Goal: Task Accomplishment & Management: Manage account settings

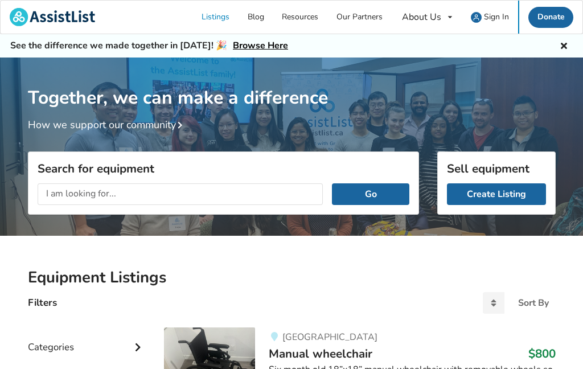
click at [178, 193] on input "text" at bounding box center [181, 194] width 286 height 22
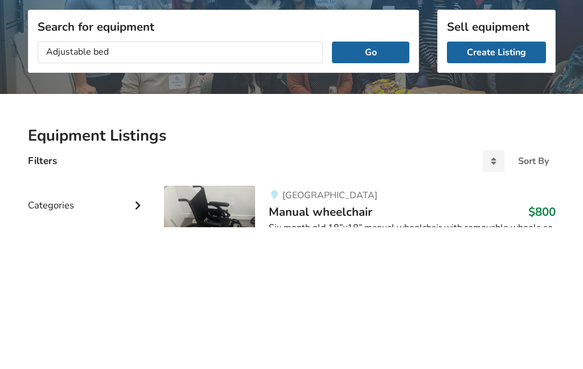
type input "Adjustable bed"
click at [371, 183] on button "Go" at bounding box center [370, 194] width 77 height 22
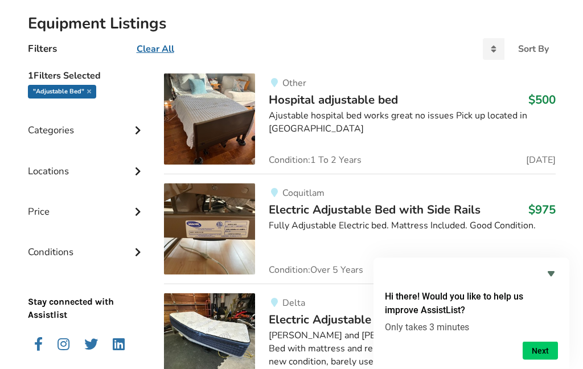
scroll to position [254, 0]
click at [207, 235] on img at bounding box center [209, 228] width 91 height 91
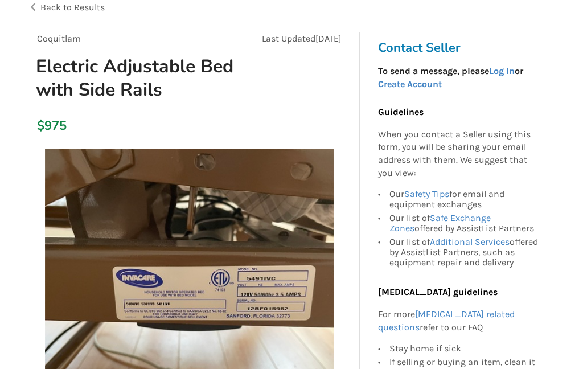
scroll to position [82, 0]
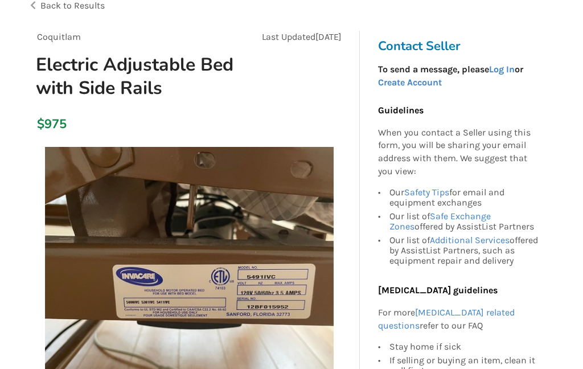
click at [210, 288] on img at bounding box center [189, 291] width 289 height 289
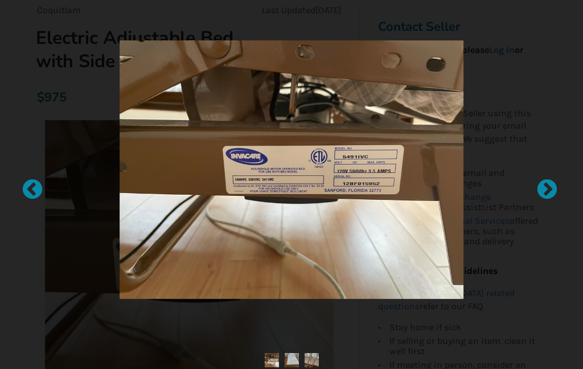
scroll to position [105, 0]
click at [260, 214] on img at bounding box center [292, 169] width 345 height 259
click at [255, 213] on img at bounding box center [292, 169] width 345 height 259
click at [260, 199] on img at bounding box center [292, 169] width 345 height 259
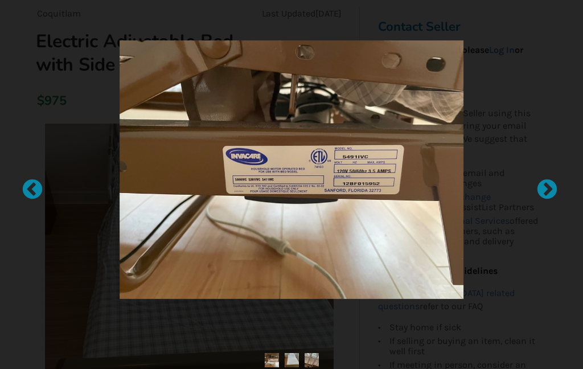
click at [405, 208] on img at bounding box center [292, 169] width 345 height 259
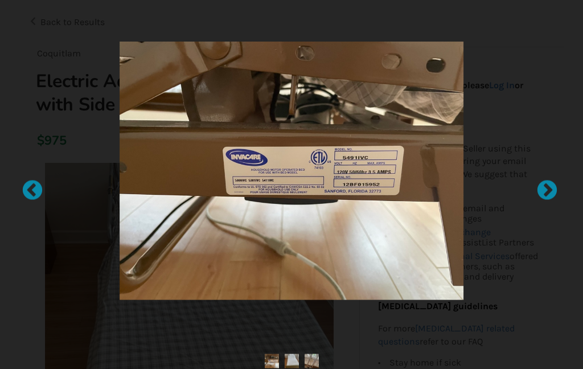
scroll to position [4, 0]
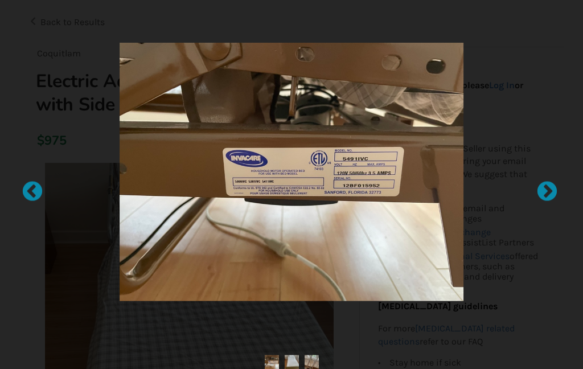
click at [317, 357] on img at bounding box center [312, 362] width 14 height 14
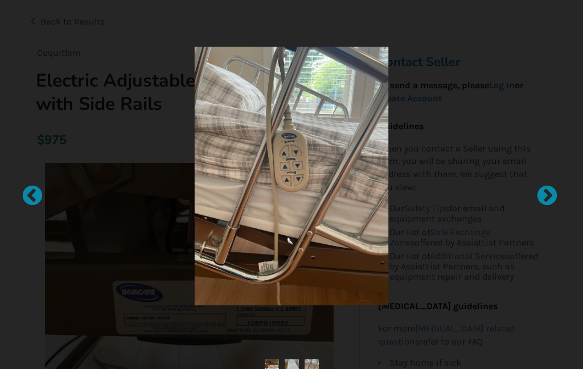
click at [272, 363] on img at bounding box center [272, 366] width 14 height 14
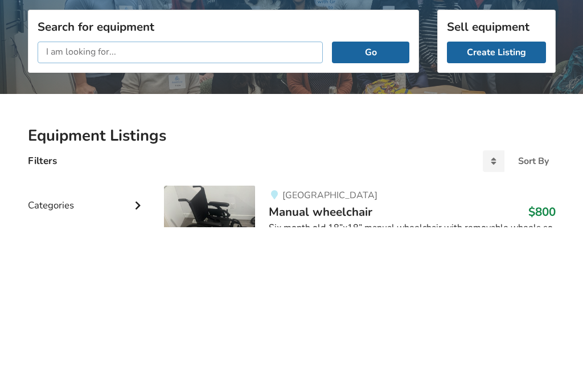
scroll to position [142, 0]
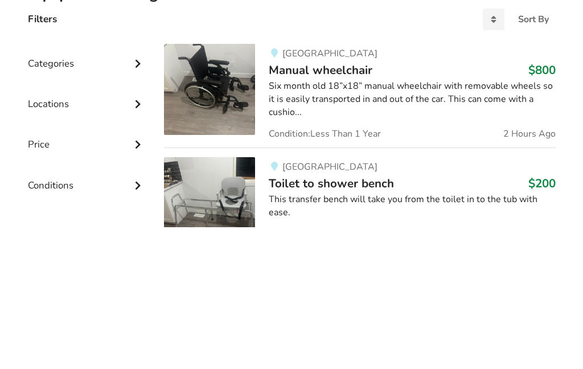
click at [79, 51] on input "text" at bounding box center [181, 53] width 286 height 22
type input "Adjustable bed"
click at [371, 51] on button "Go" at bounding box center [370, 53] width 77 height 22
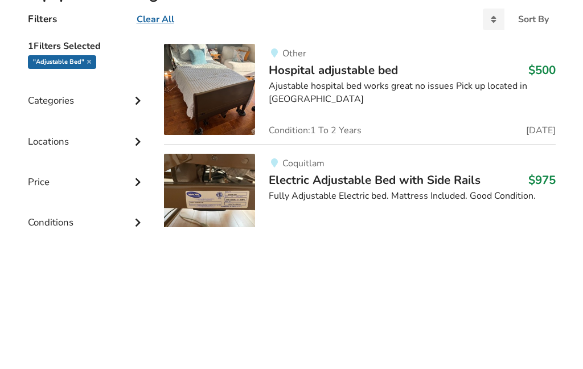
click at [381, 46] on button "Go" at bounding box center [370, 53] width 77 height 22
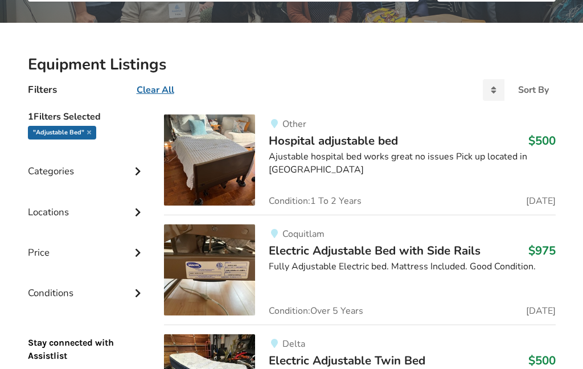
scroll to position [166, 0]
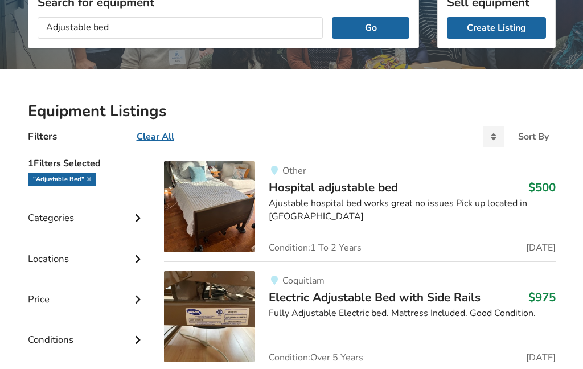
click at [504, 28] on link "Create Listing" at bounding box center [496, 28] width 99 height 22
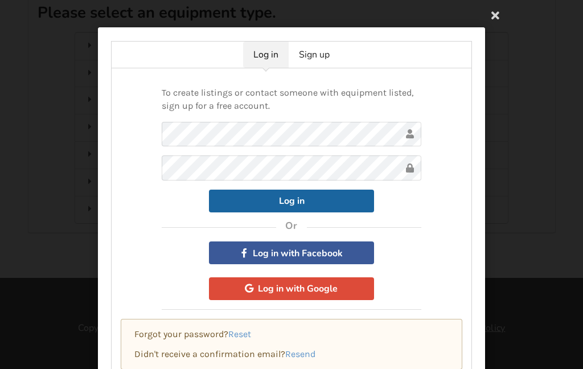
click at [316, 60] on link "Sign up" at bounding box center [314, 55] width 51 height 26
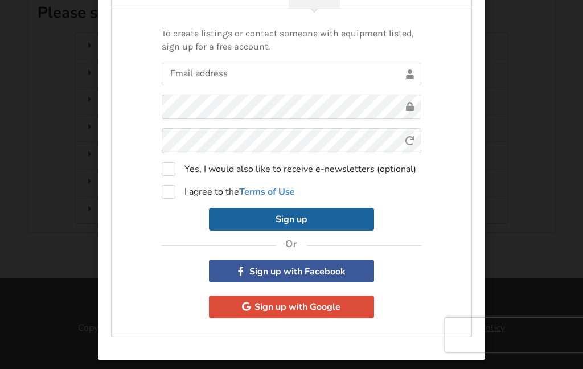
scroll to position [60, 0]
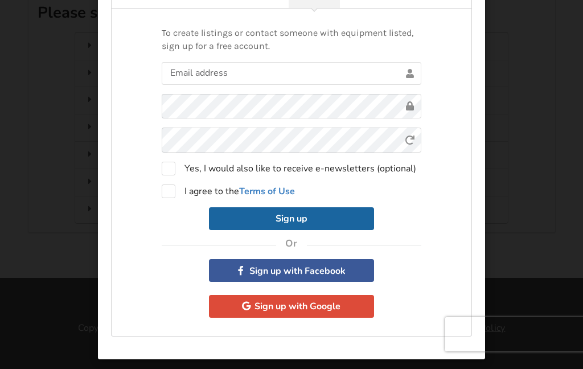
click at [328, 269] on button "Sign up with Facebook" at bounding box center [291, 270] width 165 height 23
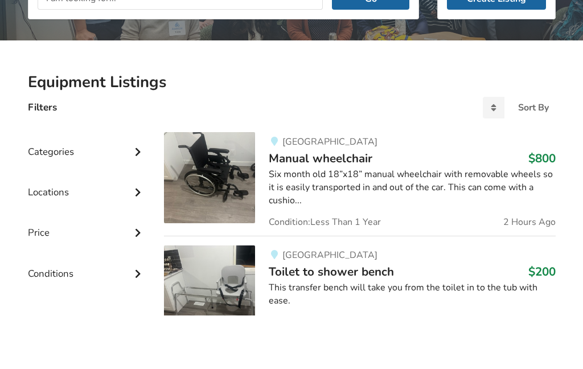
scroll to position [142, 0]
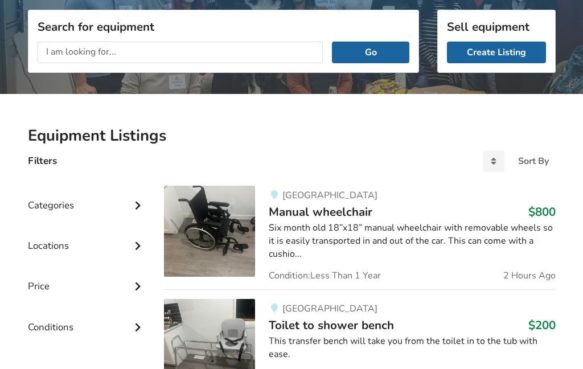
click at [512, 50] on link "Create Listing" at bounding box center [496, 53] width 99 height 22
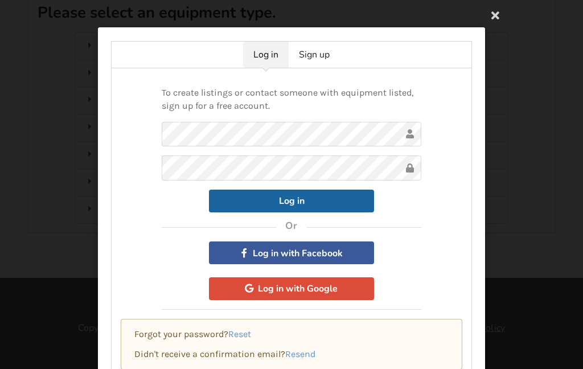
click at [337, 58] on link "Sign up" at bounding box center [314, 55] width 51 height 26
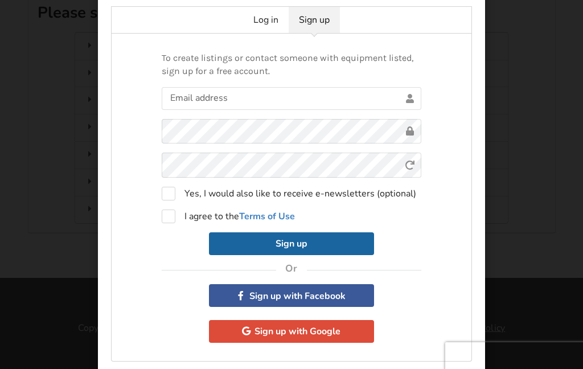
scroll to position [35, 0]
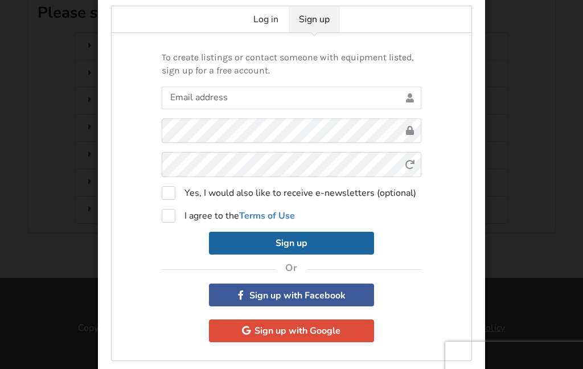
click at [331, 330] on button "Sign up with Google" at bounding box center [291, 331] width 165 height 23
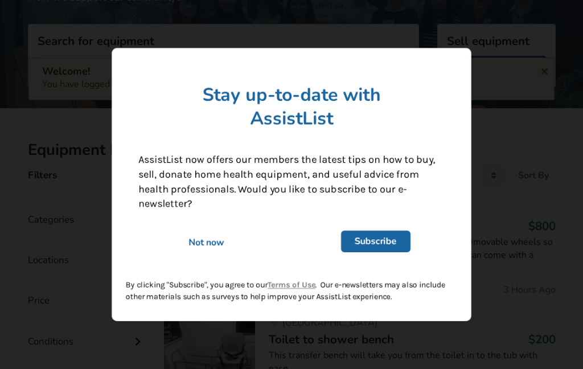
scroll to position [128, 0]
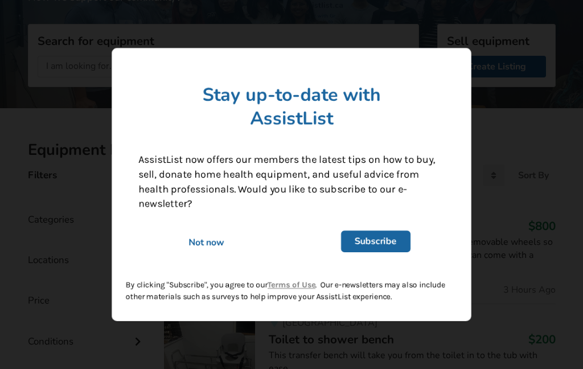
click at [382, 242] on link "Subscribe" at bounding box center [375, 242] width 69 height 22
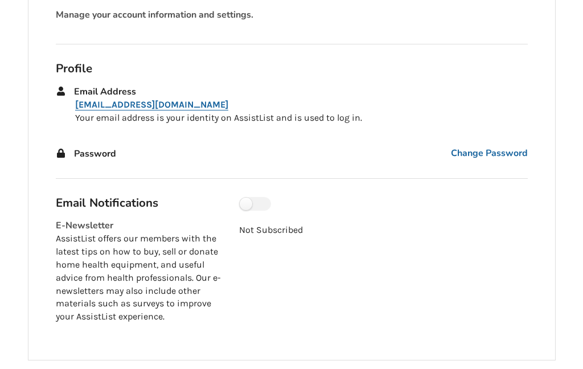
scroll to position [127, 0]
click at [271, 198] on label at bounding box center [255, 205] width 32 height 14
checkbox input "true"
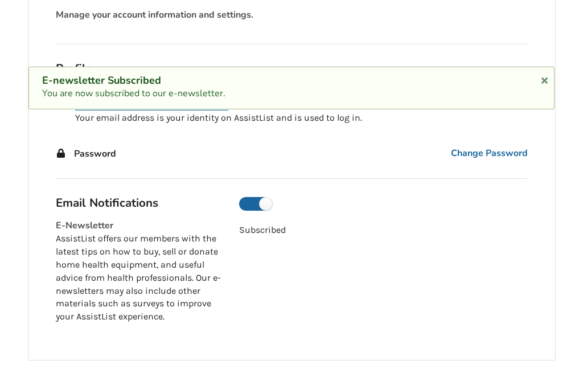
click at [359, 315] on div "Subscribed" at bounding box center [383, 260] width 306 height 126
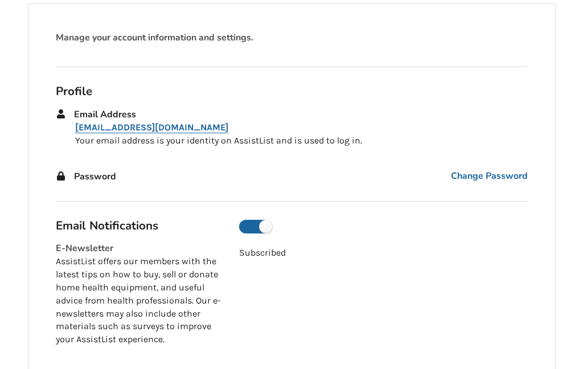
scroll to position [0, 0]
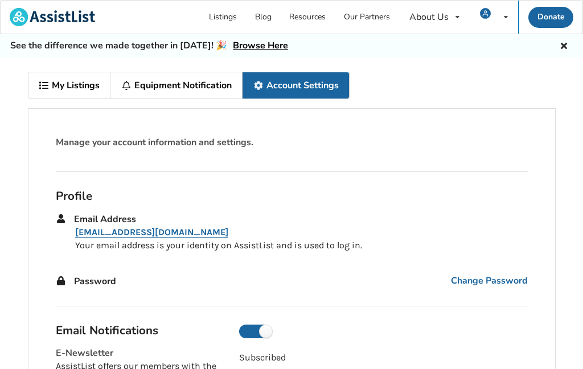
click at [80, 81] on link "My Listings" at bounding box center [69, 85] width 83 height 26
